Goal: Transaction & Acquisition: Purchase product/service

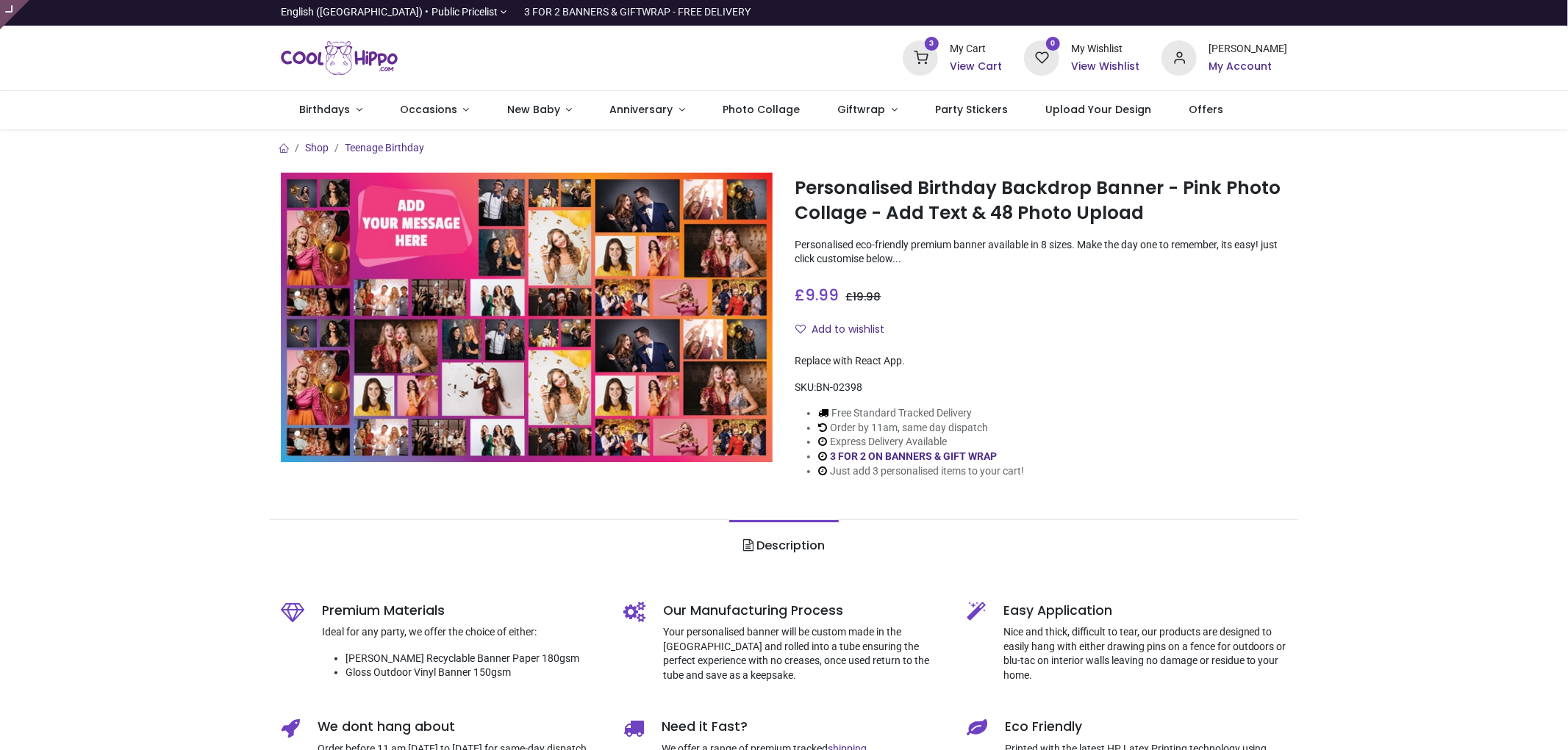
type input "**********"
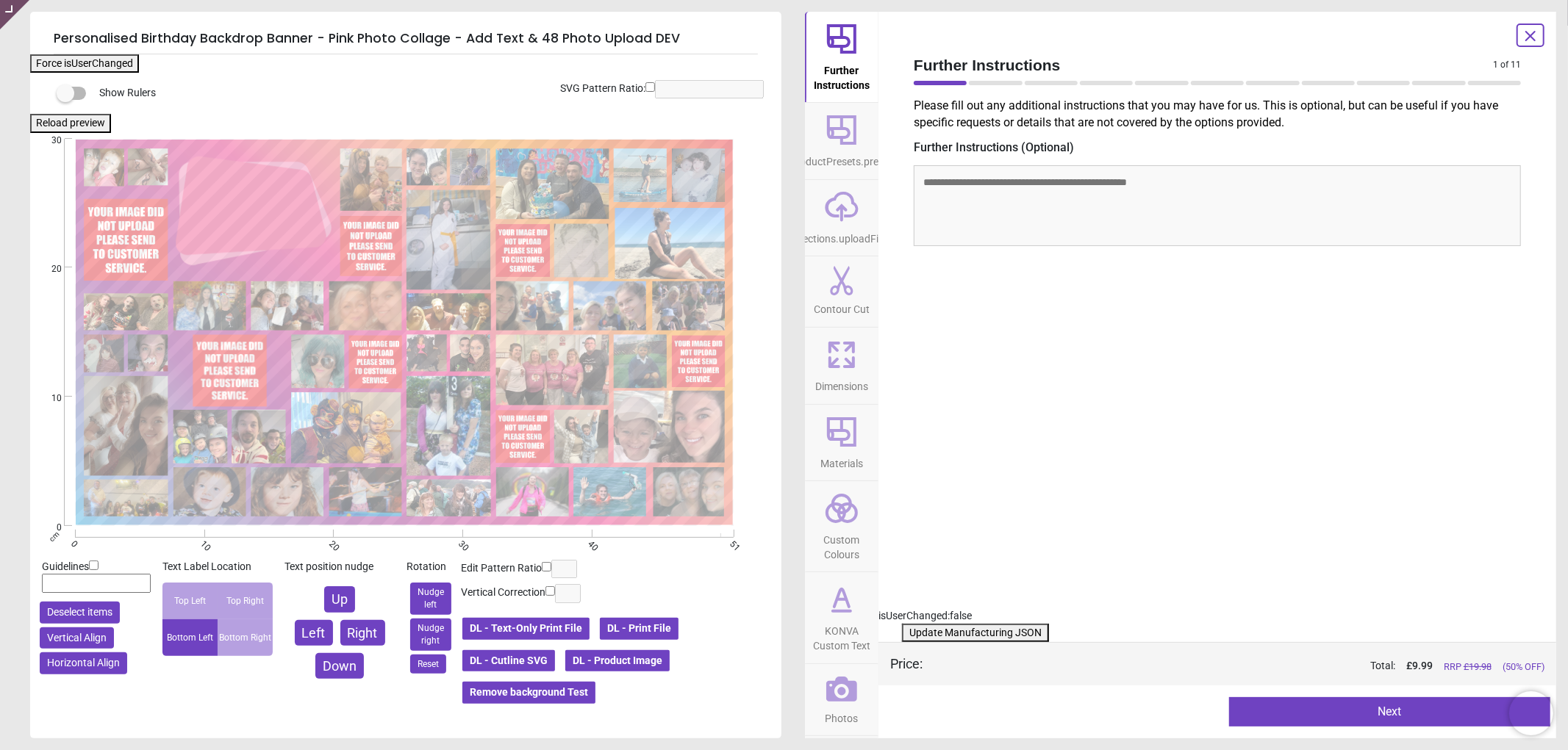
click at [844, 699] on icon at bounding box center [842, 690] width 31 height 25
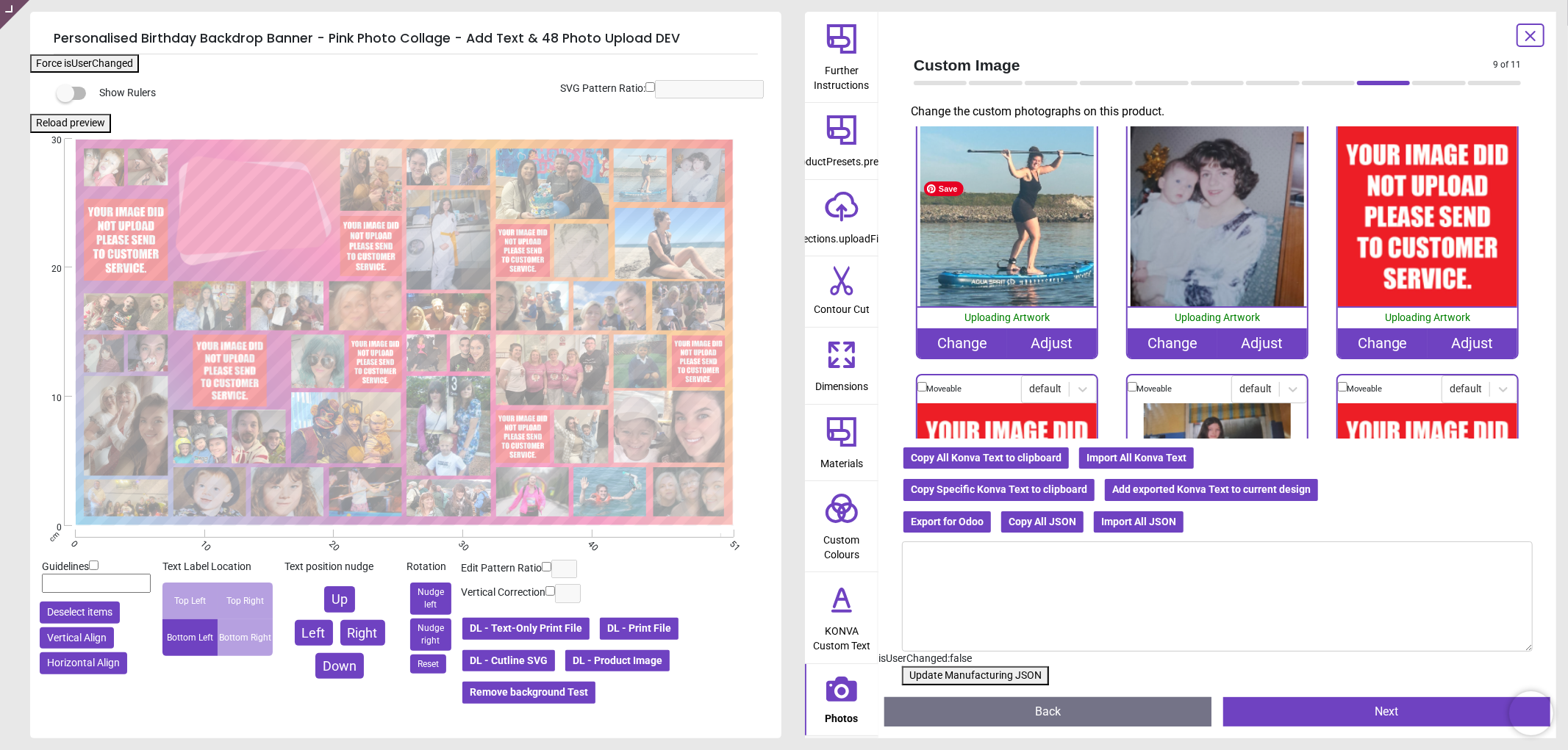
scroll to position [653, 0]
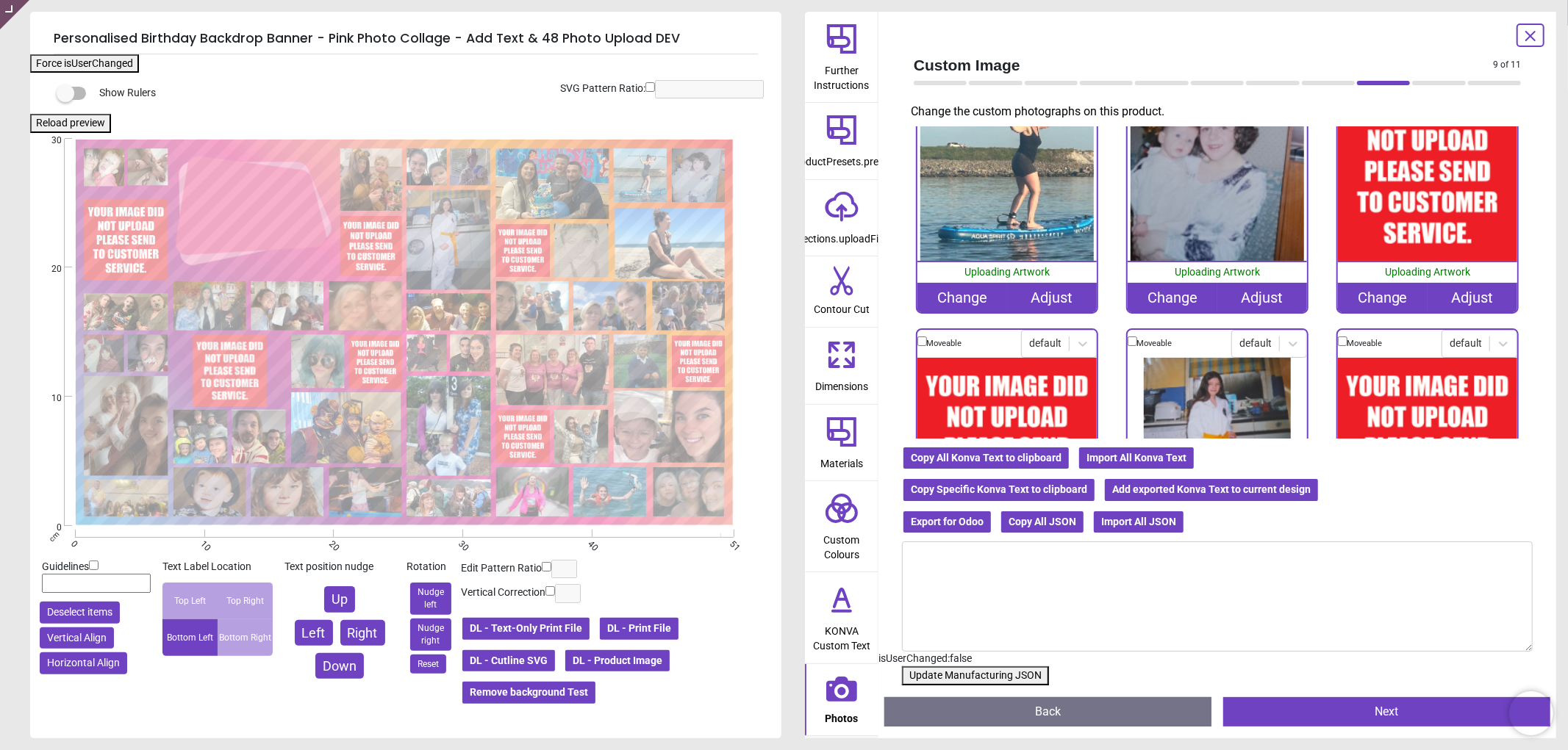
click at [1371, 290] on div "Change" at bounding box center [1383, 297] width 90 height 29
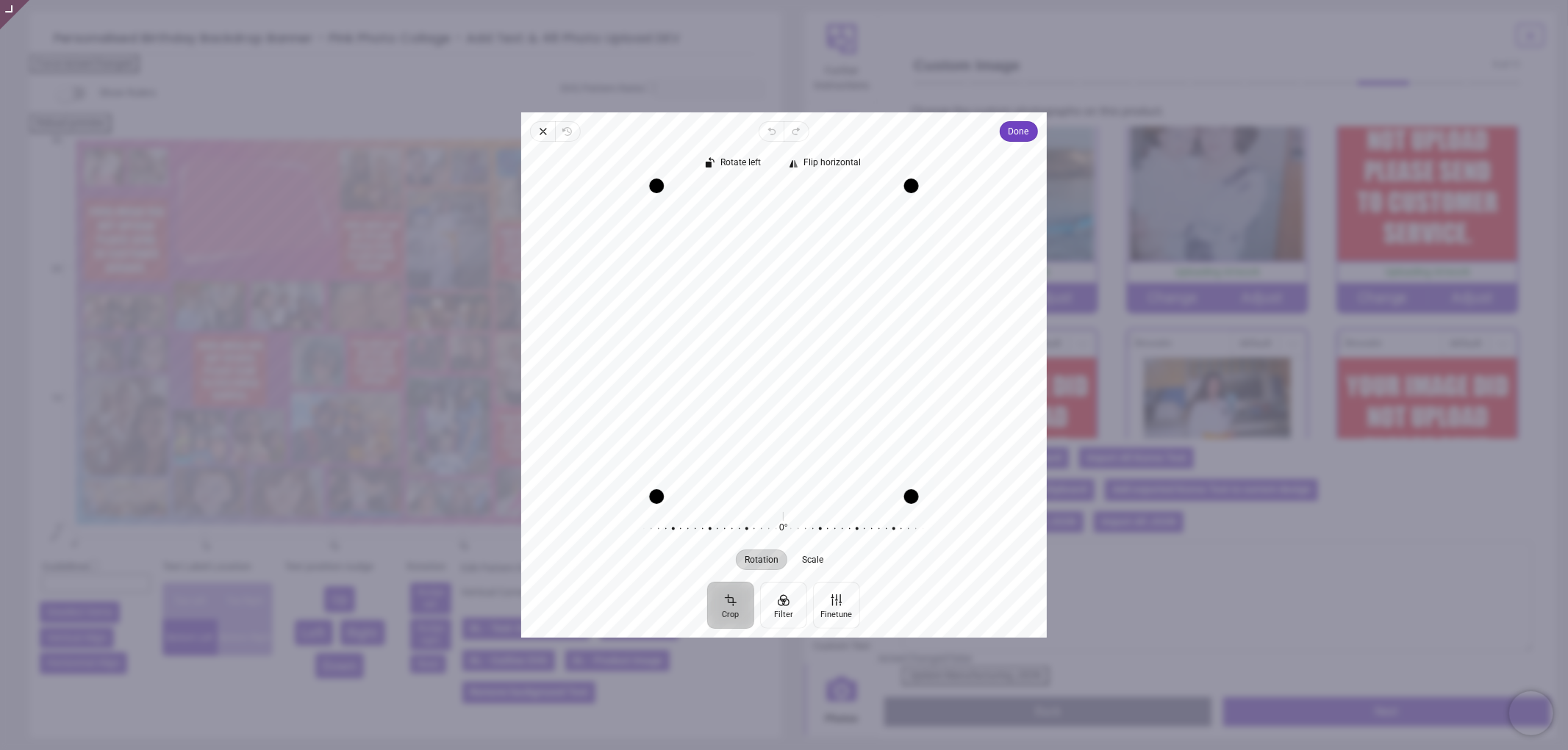
drag, startPoint x: 819, startPoint y: 327, endPoint x: 820, endPoint y: 340, distance: 13.0
click at [820, 340] on div "Recenter" at bounding box center [784, 341] width 502 height 311
click at [1015, 143] on div "Rotate left Flip horizontal Recenter Rotation Scale 0° Reset" at bounding box center [784, 362] width 525 height 440
click at [1013, 125] on span "Done" at bounding box center [1018, 131] width 20 height 18
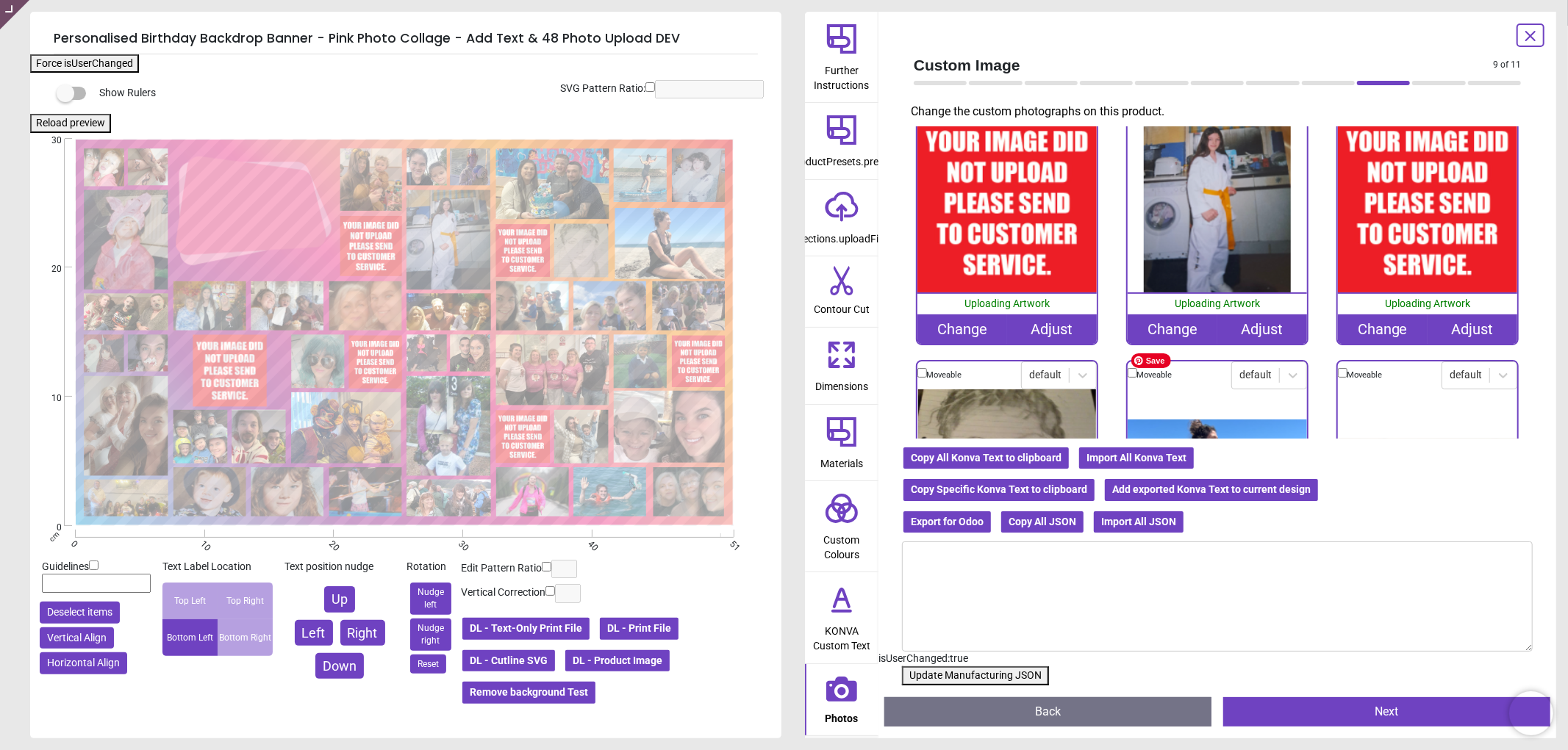
scroll to position [898, 0]
click at [972, 321] on div "Change" at bounding box center [963, 328] width 90 height 29
click at [1399, 314] on div "Change" at bounding box center [1383, 328] width 90 height 29
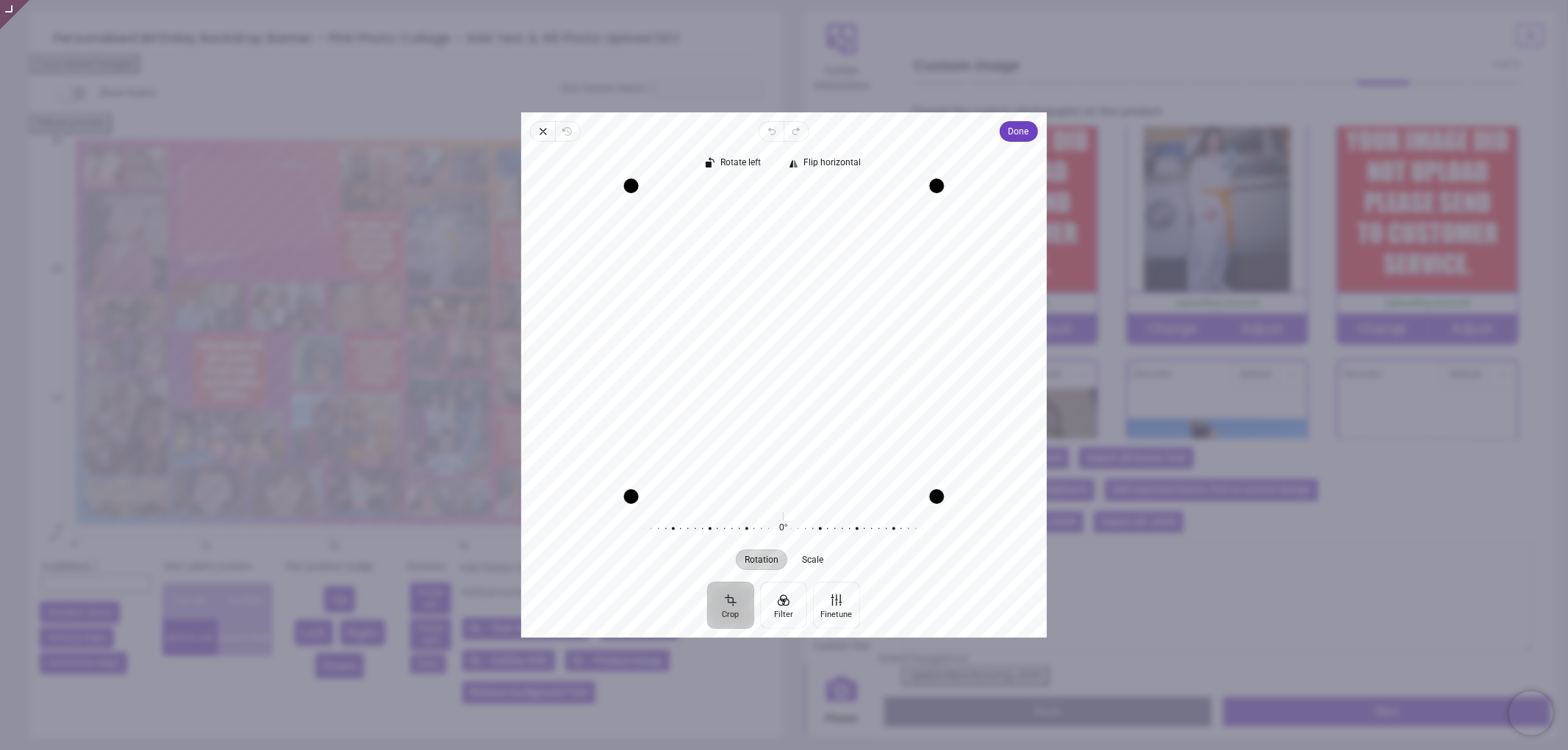
drag, startPoint x: 838, startPoint y: 366, endPoint x: 843, endPoint y: 291, distance: 75.2
click at [843, 291] on div "Recenter" at bounding box center [784, 341] width 502 height 311
click at [1011, 131] on span "Done" at bounding box center [1018, 131] width 20 height 18
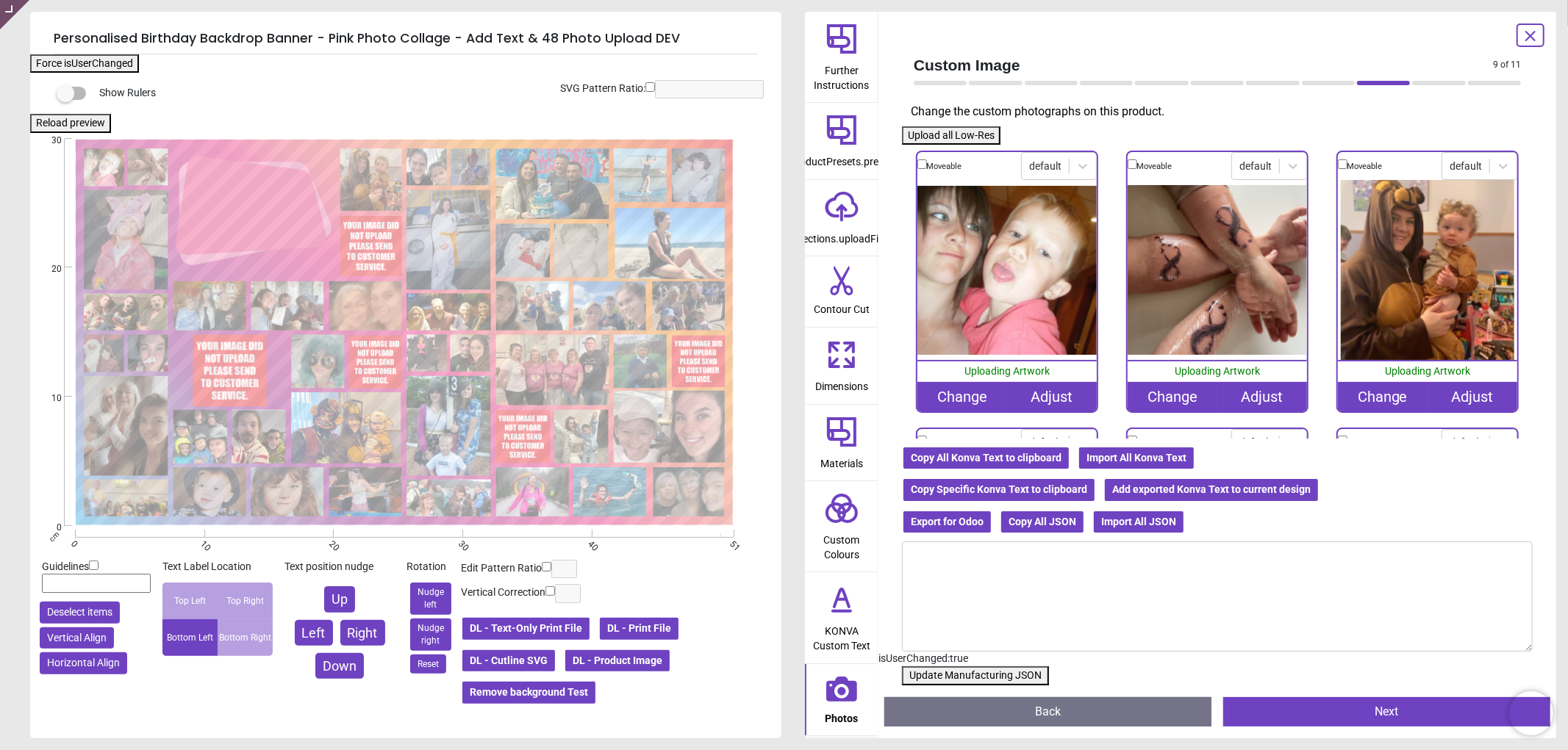
scroll to position [2286, 0]
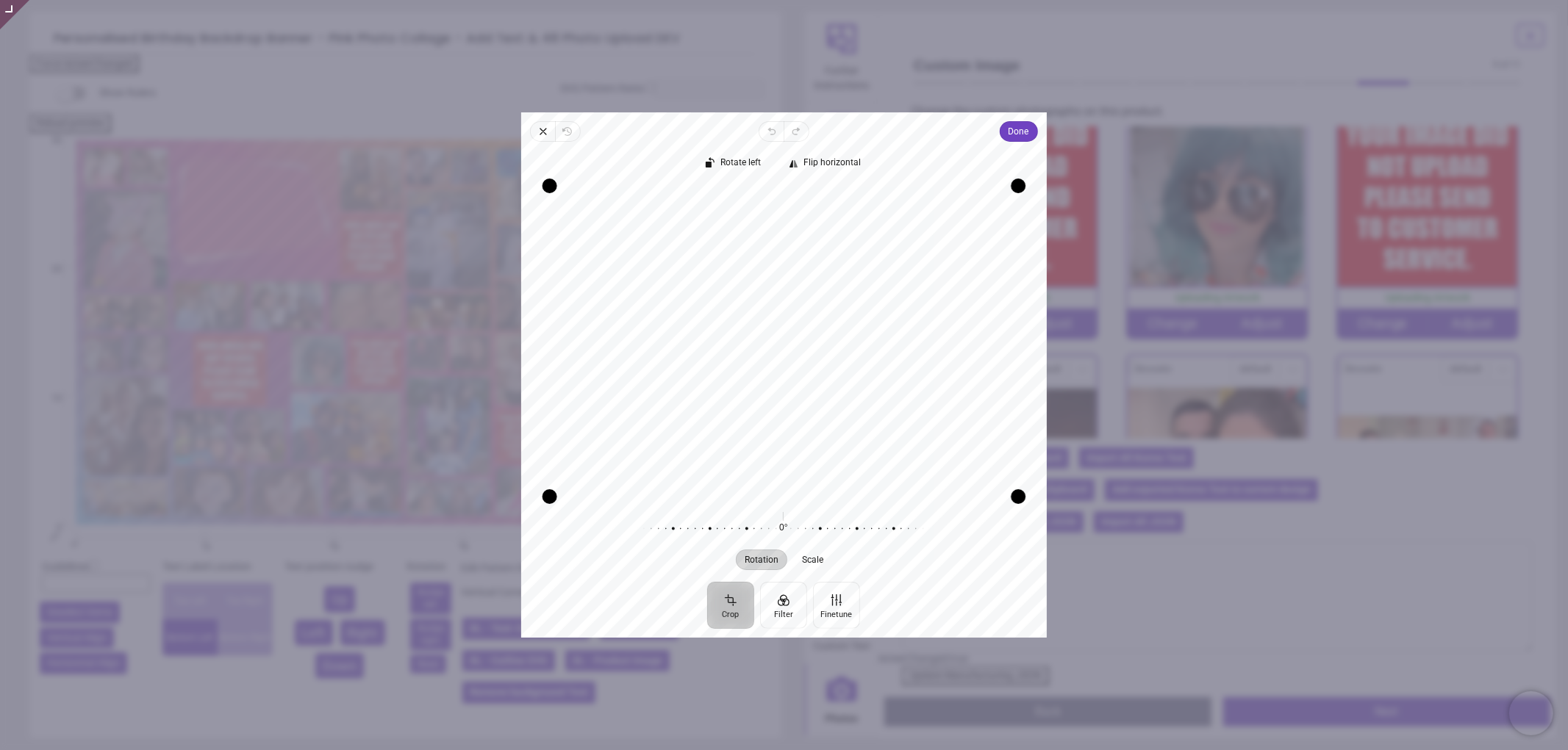
drag, startPoint x: 835, startPoint y: 323, endPoint x: 835, endPoint y: 338, distance: 15.0
click at [835, 338] on div "Recenter" at bounding box center [784, 341] width 502 height 311
click at [1022, 138] on span "Done" at bounding box center [1018, 131] width 20 height 18
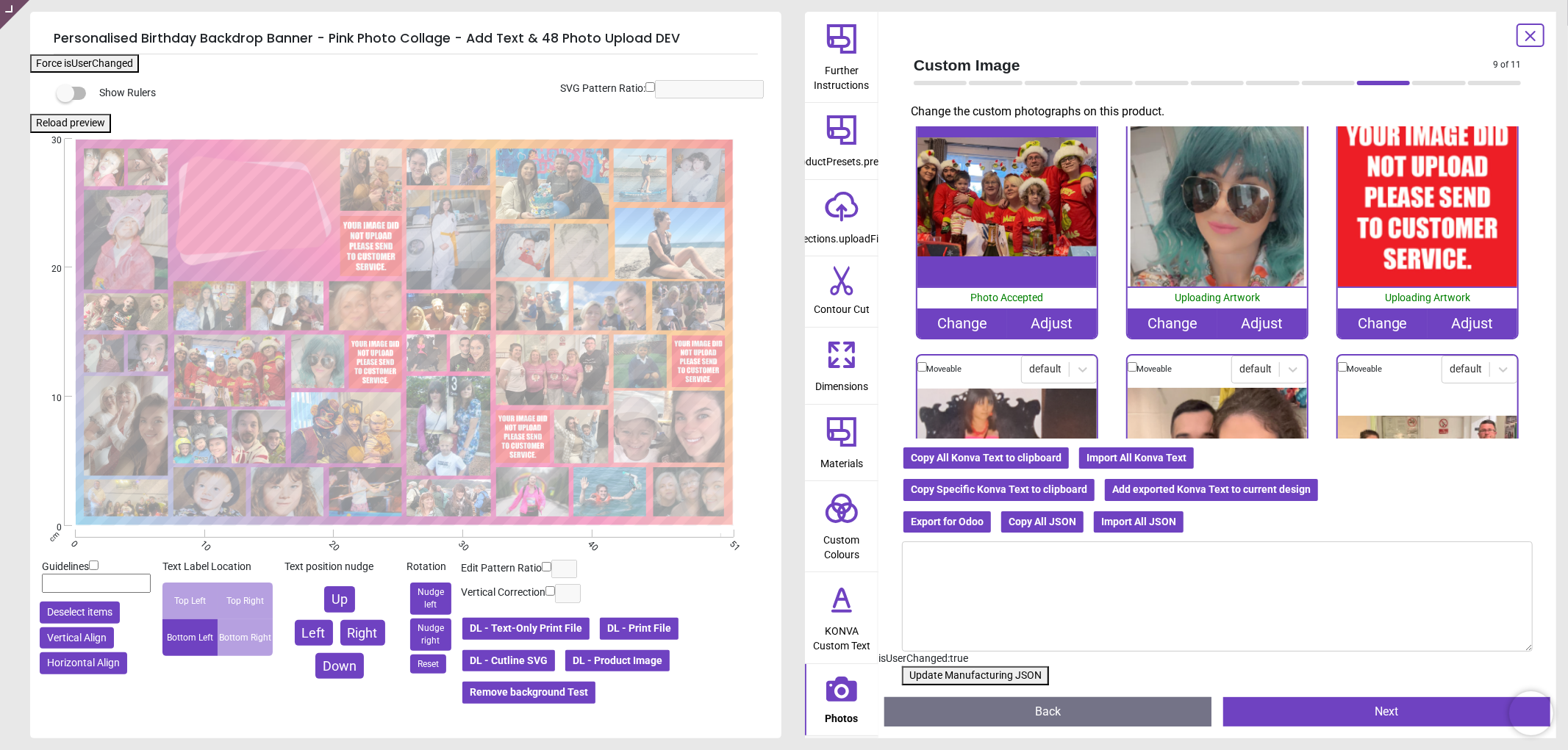
click at [1349, 309] on div "Change" at bounding box center [1383, 323] width 90 height 29
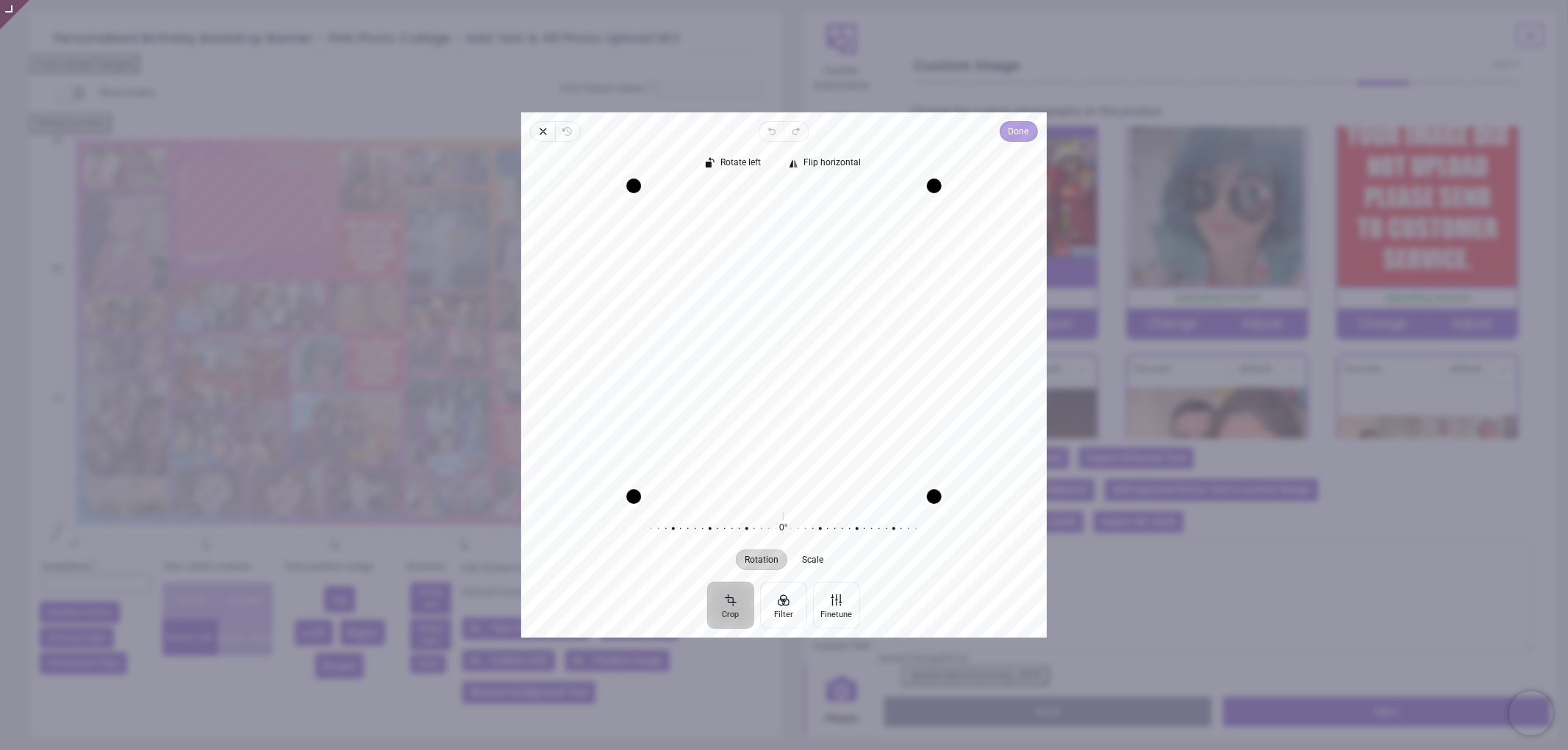
click at [1017, 133] on span "Done" at bounding box center [1018, 131] width 20 height 18
